Goal: Information Seeking & Learning: Find specific page/section

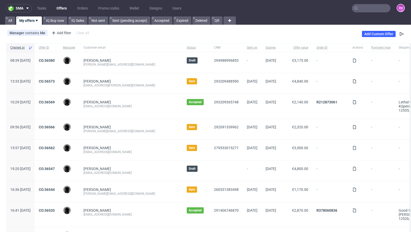
click at [370, 7] on input "text" at bounding box center [371, 8] width 39 height 8
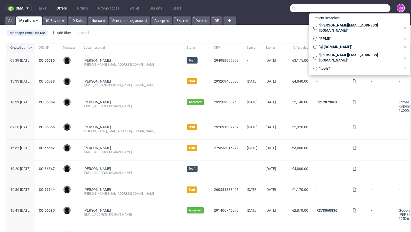
paste input "[PERSON_NAME][EMAIL_ADDRESS][DOMAIN_NAME]"
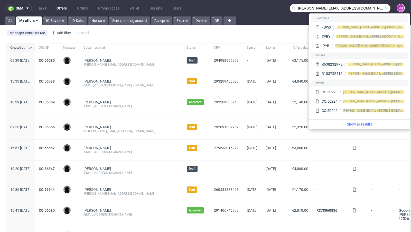
drag, startPoint x: 325, startPoint y: 8, endPoint x: 284, endPoint y: 6, distance: 41.2
click at [284, 6] on nav "sma Tasks Offers Orders Promo codes Wallet Designs Users [PERSON_NAME][EMAIL_AD…" at bounding box center [205, 8] width 411 height 16
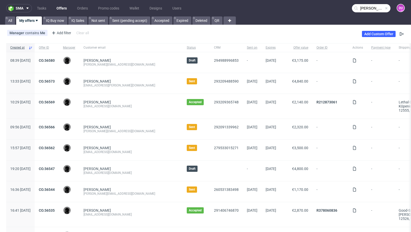
type input "[PERSON_NAME][EMAIL_ADDRESS][DOMAIN_NAME]"
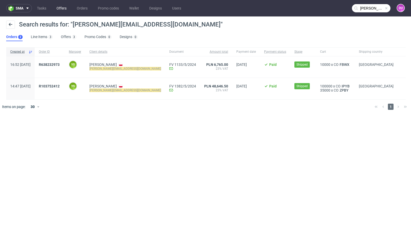
click at [63, 10] on link "Offers" at bounding box center [61, 8] width 16 height 8
